Goal: Navigation & Orientation: Understand site structure

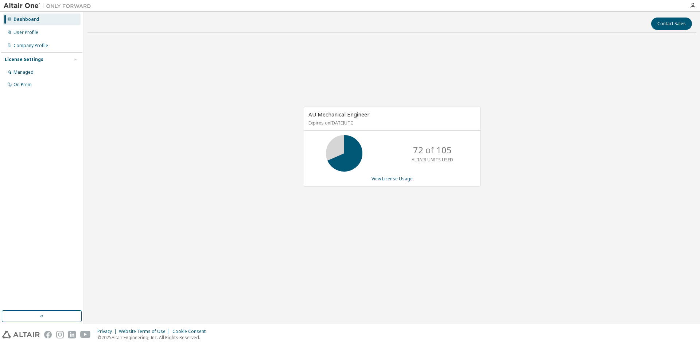
click at [67, 114] on div "Dashboard User Profile Company Profile License Settings Managed On Prem" at bounding box center [41, 161] width 81 height 296
click at [349, 295] on div "Contact Sales AU Mechanical Engineer Expires on [DATE] UTC 72 of 105 ALTAIR UNI…" at bounding box center [391, 167] width 609 height 304
